Goal: Task Accomplishment & Management: Use online tool/utility

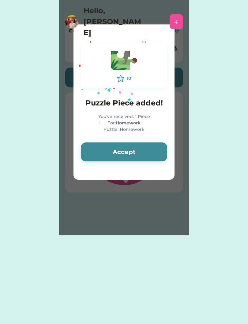
click at [144, 153] on button "Accept" at bounding box center [124, 151] width 86 height 19
click at [146, 153] on button "Accept" at bounding box center [124, 151] width 86 height 19
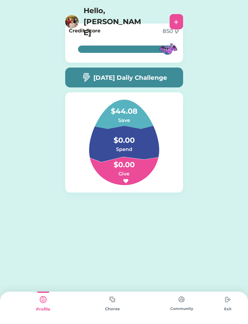
click at [171, 76] on div "[DATE] Daily Challenge" at bounding box center [124, 78] width 118 height 20
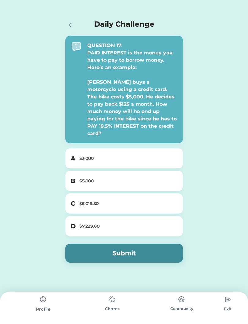
click at [158, 178] on div "$5,000" at bounding box center [127, 181] width 97 height 6
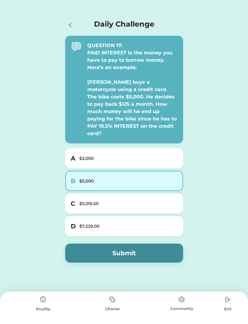
click at [160, 250] on button "Submit" at bounding box center [124, 253] width 118 height 19
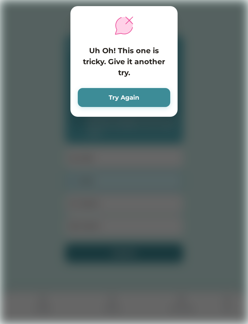
click at [162, 97] on button "Try Again" at bounding box center [124, 97] width 92 height 19
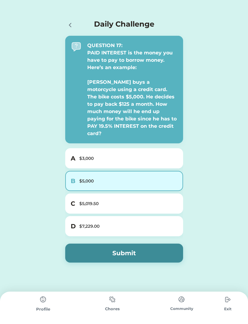
click at [147, 201] on div "$5,019.50" at bounding box center [127, 204] width 97 height 6
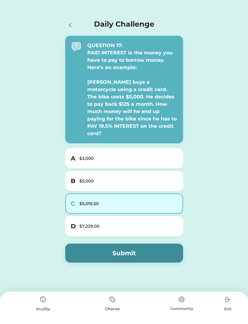
click at [144, 244] on button "Submit" at bounding box center [124, 253] width 118 height 19
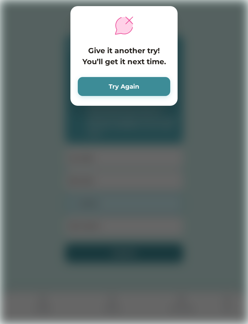
click at [160, 87] on button "Try Again" at bounding box center [124, 86] width 92 height 19
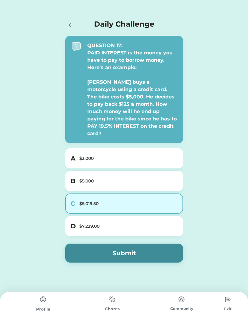
click at [147, 148] on div "A $3,000" at bounding box center [124, 158] width 118 height 20
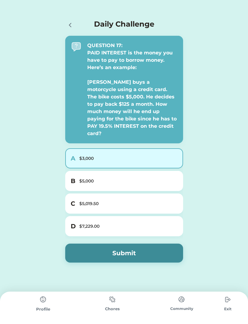
click at [145, 224] on div "D $7,229.00" at bounding box center [124, 226] width 118 height 20
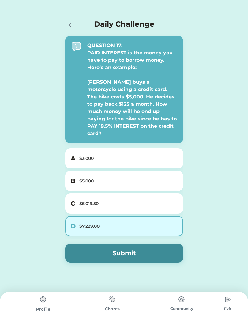
click at [146, 247] on button "Submit" at bounding box center [124, 253] width 118 height 19
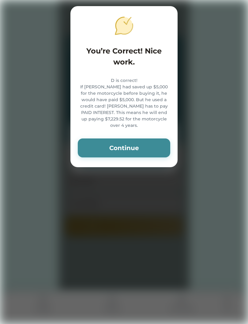
click at [152, 151] on button "Continue" at bounding box center [124, 148] width 92 height 19
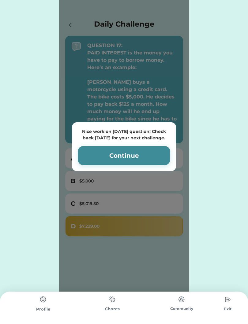
click at [161, 154] on button "Continue" at bounding box center [124, 155] width 92 height 19
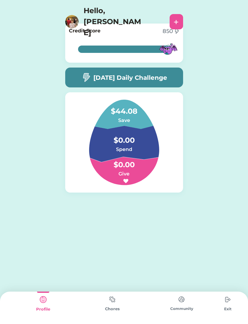
click at [114, 305] on img at bounding box center [112, 300] width 12 height 12
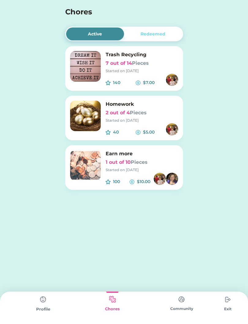
click at [137, 71] on div "Started on [DATE]" at bounding box center [141, 71] width 72 height 6
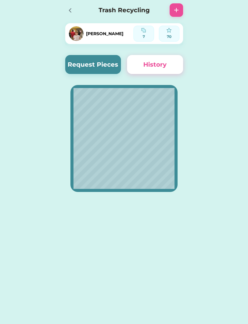
click at [72, 11] on icon at bounding box center [69, 10] width 7 height 7
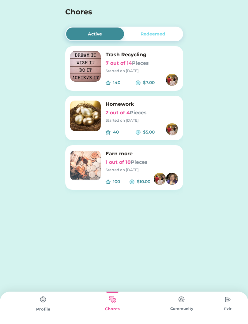
click at [106, 168] on div "Started on [DATE]" at bounding box center [141, 170] width 72 height 6
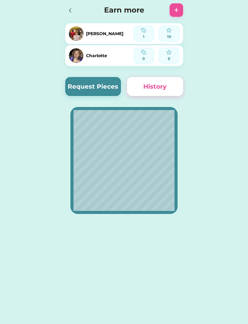
click at [111, 88] on button "Request Pieces" at bounding box center [93, 86] width 56 height 19
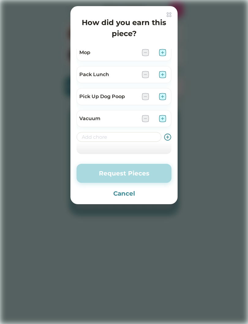
click at [184, 29] on div at bounding box center [124, 162] width 248 height 324
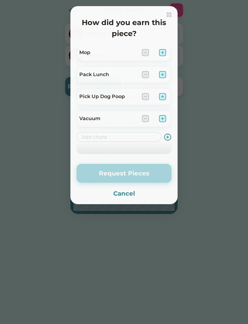
scroll to position [115, 0]
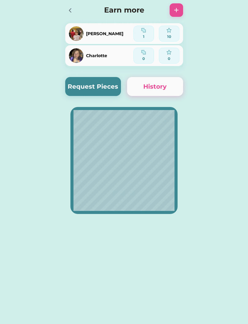
click at [171, 12] on div at bounding box center [175, 9] width 13 height 13
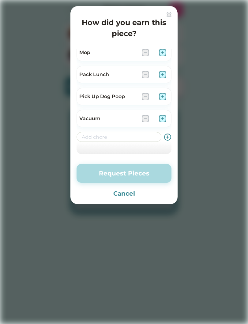
click at [166, 15] on img at bounding box center [168, 14] width 5 height 5
